Goal: Task Accomplishment & Management: Manage account settings

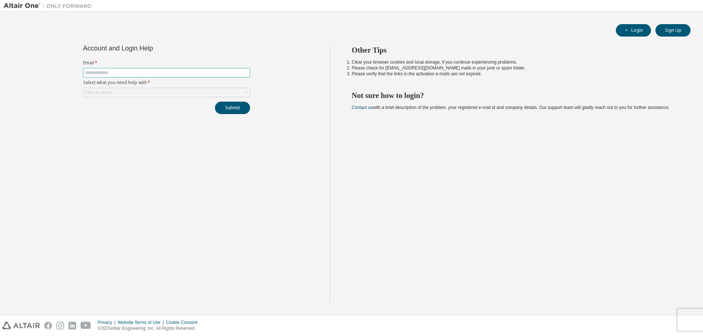
drag, startPoint x: 186, startPoint y: 74, endPoint x: 182, endPoint y: 78, distance: 6.2
click at [183, 75] on input "text" at bounding box center [166, 73] width 163 height 6
type input "**********"
click at [215, 102] on button "Submit" at bounding box center [232, 108] width 35 height 12
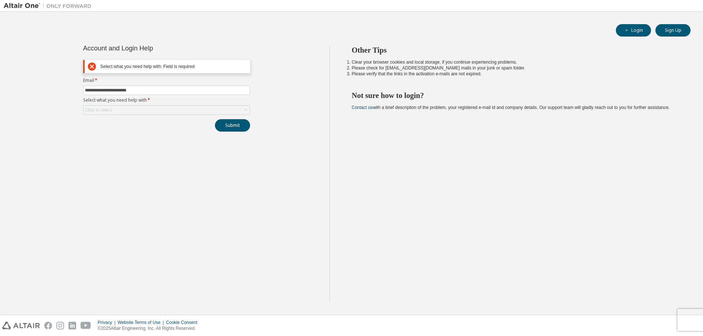
click at [164, 109] on div "Click to select" at bounding box center [166, 110] width 166 height 9
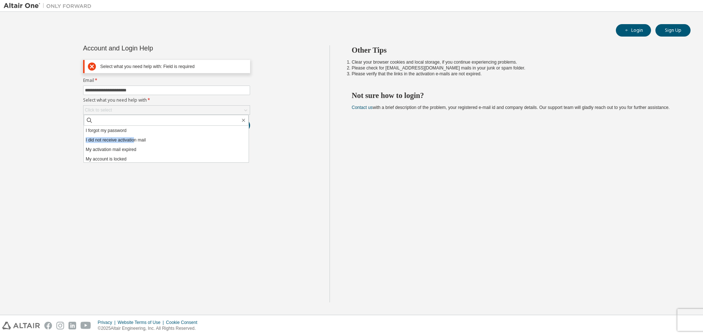
click at [137, 134] on ul "I forgot my password I did not receive activation mail My activation mail expir…" at bounding box center [166, 144] width 165 height 37
click at [138, 134] on li "I forgot my password" at bounding box center [166, 131] width 165 height 10
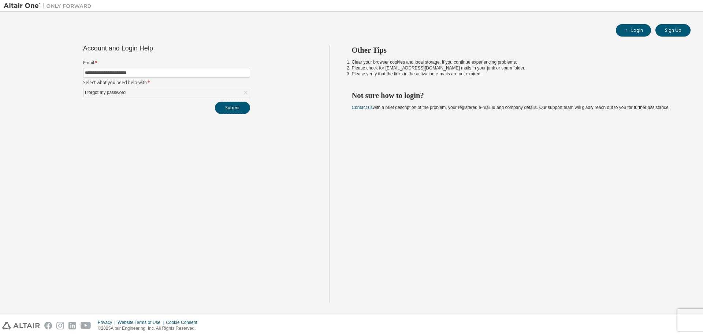
click at [236, 108] on button "Submit" at bounding box center [232, 108] width 35 height 12
